Goal: Task Accomplishment & Management: Manage account settings

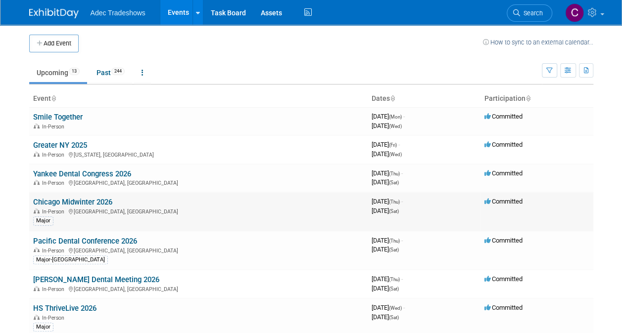
click at [91, 201] on link "Chicago Midwinter 2026" at bounding box center [72, 202] width 79 height 9
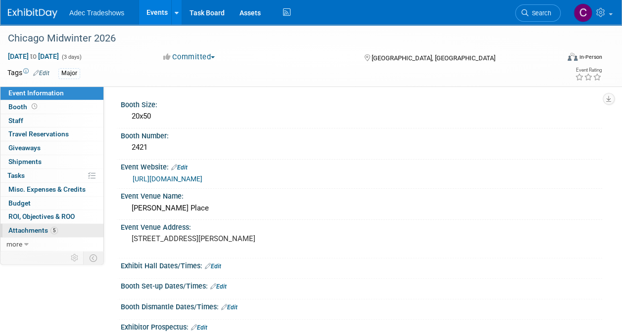
click at [42, 234] on link "5 Attachments 5" at bounding box center [51, 230] width 103 height 13
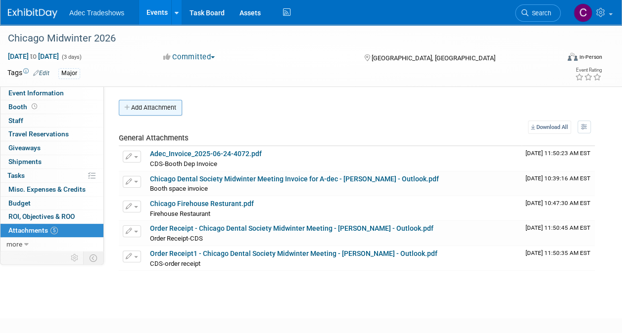
click at [148, 107] on button "Add Attachment" at bounding box center [150, 108] width 63 height 16
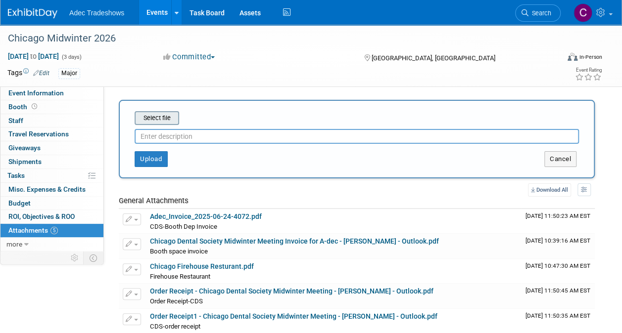
click at [151, 118] on input "file" at bounding box center [119, 118] width 118 height 12
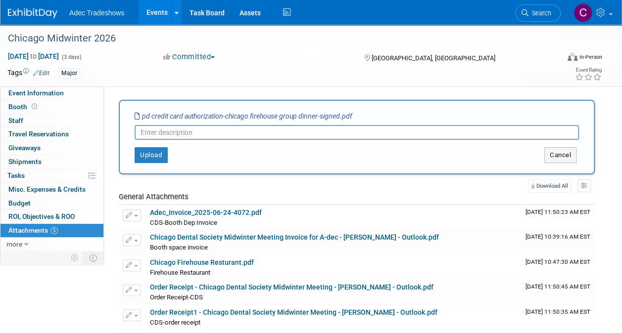
type input "i"
type input "Signed-Chicago Firehouse Group Dinner CC Auth"
click at [147, 153] on button "Upload" at bounding box center [151, 155] width 33 height 16
